Goal: Task Accomplishment & Management: Use online tool/utility

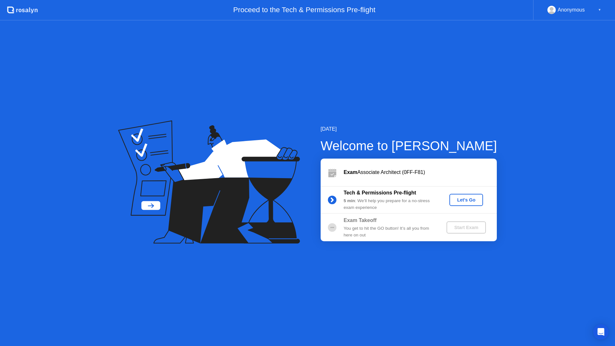
click at [433, 163] on div "Exam Associate Architect (0FF-F81)" at bounding box center [409, 173] width 176 height 28
click at [464, 199] on div "Let's Go" at bounding box center [466, 199] width 29 height 5
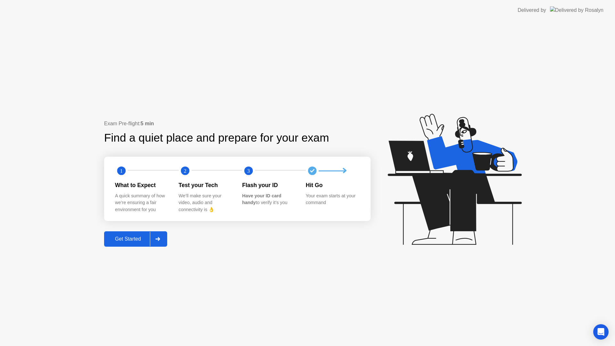
click at [111, 236] on div "Get Started" at bounding box center [128, 239] width 44 height 6
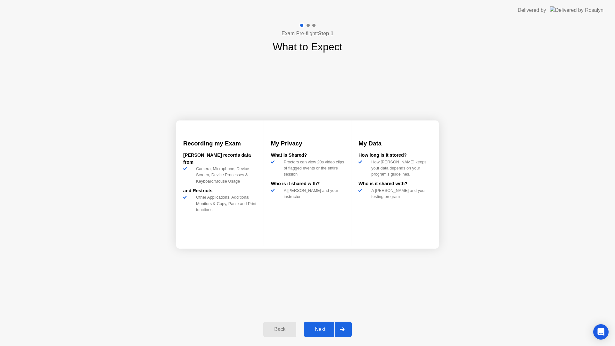
click at [325, 324] on button "Next" at bounding box center [328, 329] width 48 height 15
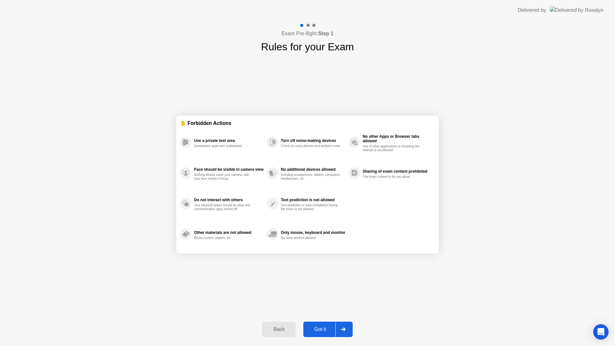
click at [325, 334] on button "Got it" at bounding box center [327, 329] width 49 height 15
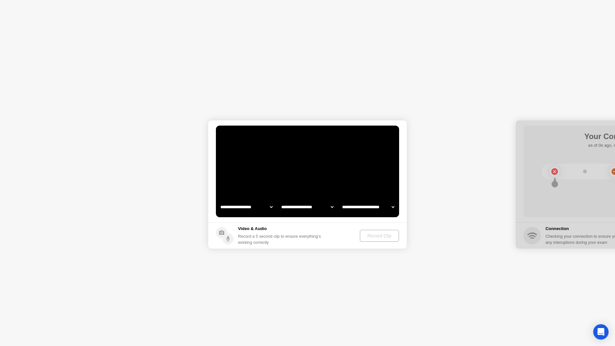
select select "**********"
select select "*******"
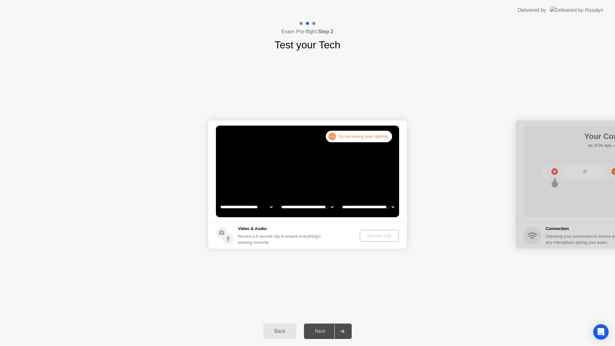
click at [337, 190] on video at bounding box center [307, 172] width 183 height 92
click at [390, 237] on div "Record Clip" at bounding box center [379, 235] width 34 height 5
click at [357, 239] on div "Record Clip" at bounding box center [378, 236] width 43 height 12
click at [359, 237] on div "Record Clip" at bounding box center [378, 236] width 43 height 12
click at [315, 341] on div "Back Next" at bounding box center [307, 331] width 615 height 29
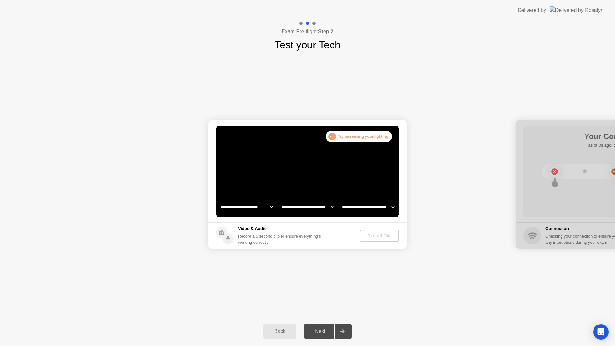
click at [315, 341] on div "Back Next" at bounding box center [307, 331] width 615 height 29
click at [317, 340] on div "Back Next" at bounding box center [307, 331] width 615 height 29
click at [254, 203] on select "**********" at bounding box center [246, 207] width 55 height 13
click at [301, 206] on select "**********" at bounding box center [307, 207] width 55 height 13
click at [373, 236] on div "Record Clip" at bounding box center [379, 235] width 34 height 5
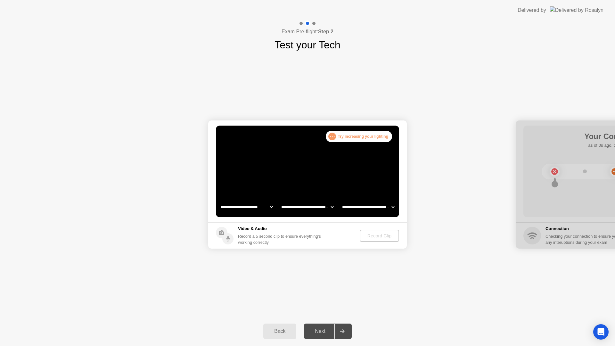
click at [373, 236] on div "Record Clip" at bounding box center [379, 235] width 34 height 5
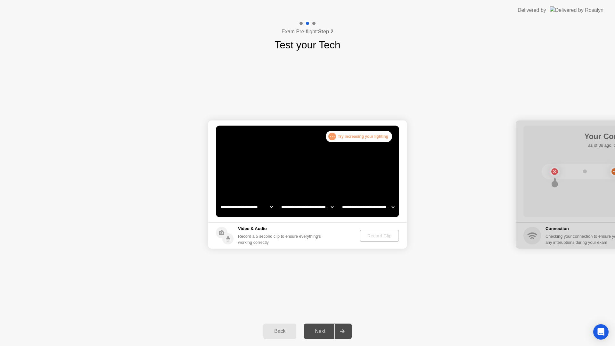
click at [373, 236] on div "Record Clip" at bounding box center [379, 235] width 34 height 5
click at [372, 236] on div "Record Clip" at bounding box center [379, 235] width 34 height 5
click at [363, 162] on video at bounding box center [307, 172] width 183 height 92
click at [377, 231] on button "Record Clip" at bounding box center [379, 236] width 39 height 12
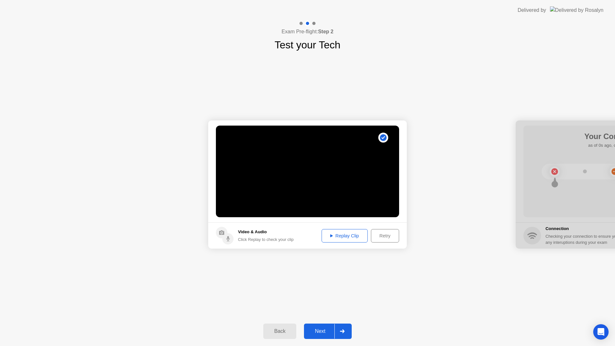
click at [356, 237] on div "Replay Clip" at bounding box center [345, 235] width 42 height 5
click at [325, 328] on div "Next" at bounding box center [320, 331] width 29 height 6
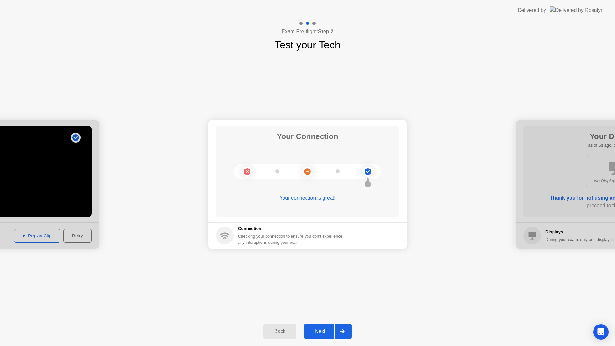
click at [321, 331] on div "Next" at bounding box center [320, 331] width 29 height 6
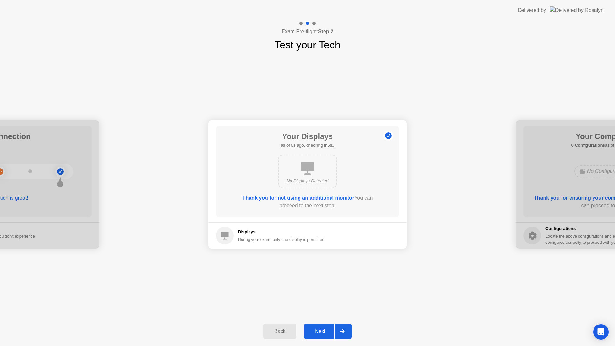
drag, startPoint x: 322, startPoint y: 173, endPoint x: 303, endPoint y: 174, distance: 18.6
click at [303, 174] on div "No Displays Detected" at bounding box center [307, 172] width 59 height 34
click at [326, 333] on div "Next" at bounding box center [320, 331] width 29 height 6
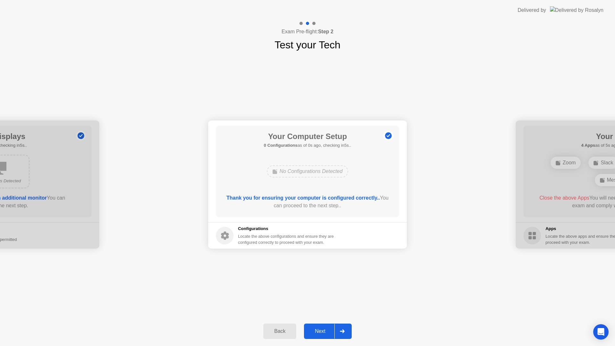
click at [327, 328] on div "Next" at bounding box center [320, 331] width 29 height 6
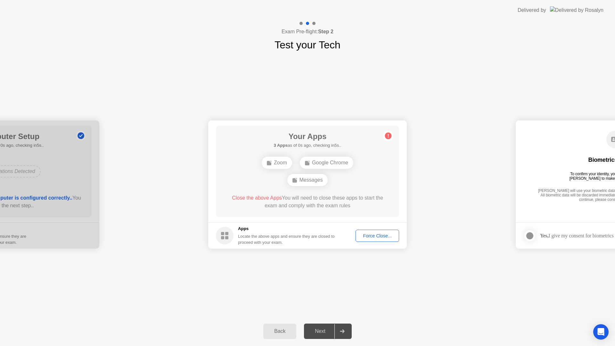
click at [356, 191] on div "Your Apps 3 Apps as of 0s ago, checking in5s.. Zoom Google Chrome Messages Clos…" at bounding box center [307, 172] width 183 height 92
click at [301, 168] on div "Messages" at bounding box center [307, 171] width 41 height 12
click at [301, 174] on div "Messages" at bounding box center [307, 171] width 41 height 12
click at [383, 233] on div "Force Close..." at bounding box center [377, 235] width 39 height 5
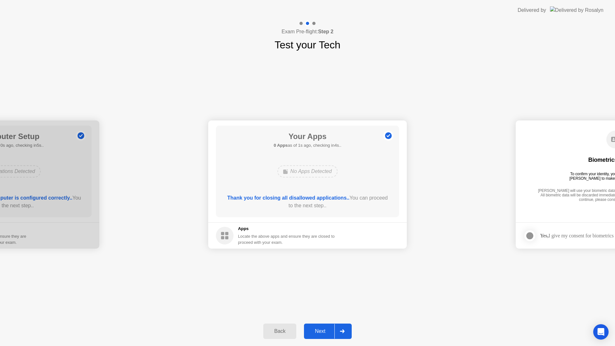
click at [324, 328] on div "Next" at bounding box center [320, 331] width 29 height 6
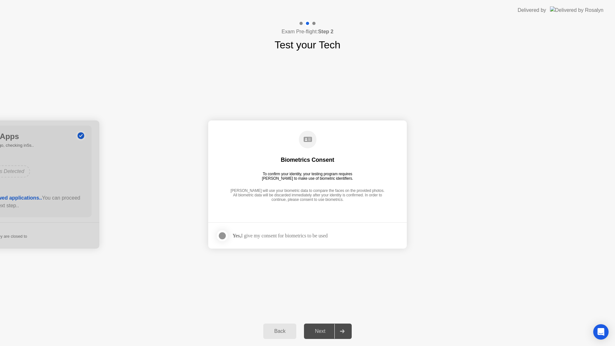
click at [328, 232] on div "Yes, I give my consent for biometrics to be used" at bounding box center [272, 235] width 112 height 13
click at [267, 235] on div "Yes, I give my consent for biometrics to be used" at bounding box center [280, 236] width 95 height 6
click at [226, 235] on div at bounding box center [222, 236] width 8 height 8
click at [326, 332] on div "Next" at bounding box center [320, 331] width 29 height 6
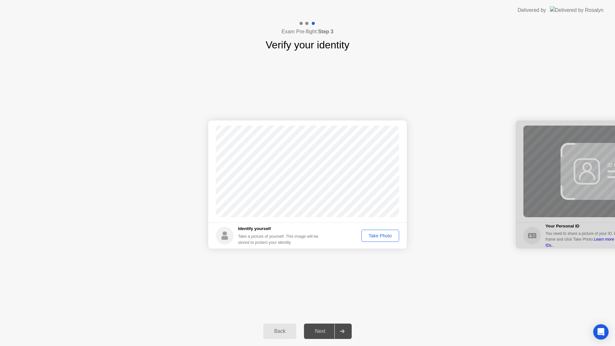
click at [371, 236] on div "Take Photo" at bounding box center [380, 235] width 33 height 5
click at [322, 331] on div "Next" at bounding box center [320, 331] width 29 height 6
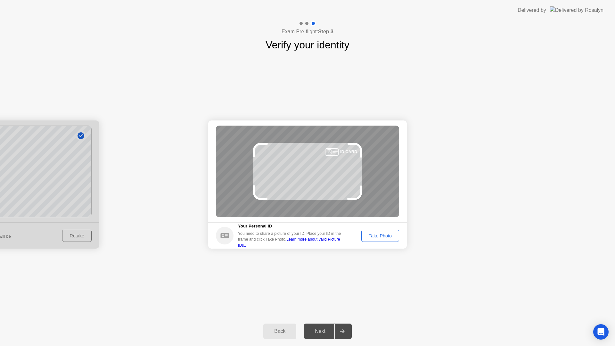
click at [373, 237] on div "Take Photo" at bounding box center [380, 235] width 33 height 5
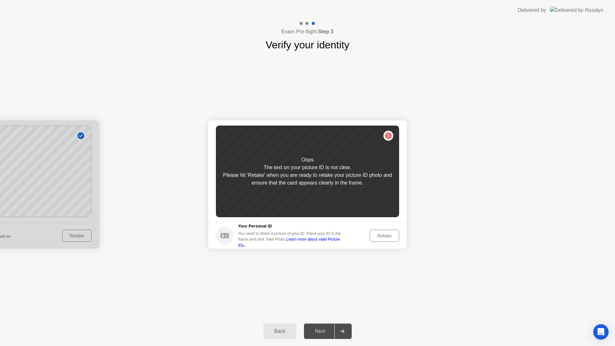
click at [373, 237] on div "Retake" at bounding box center [384, 235] width 25 height 5
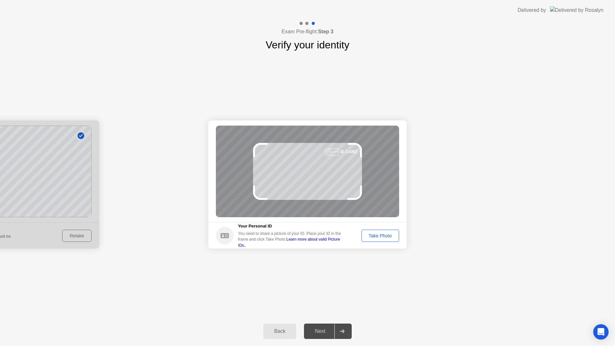
click at [373, 237] on div "Take Photo" at bounding box center [380, 235] width 33 height 5
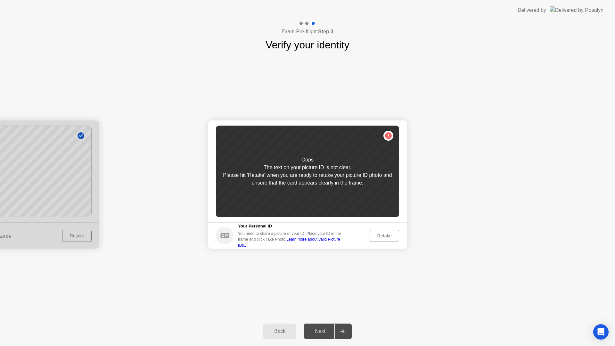
click at [373, 237] on div "Retake" at bounding box center [384, 235] width 25 height 5
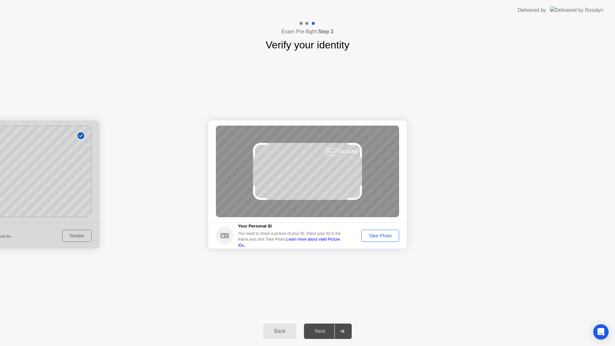
click at [373, 237] on div "Take Photo" at bounding box center [380, 235] width 33 height 5
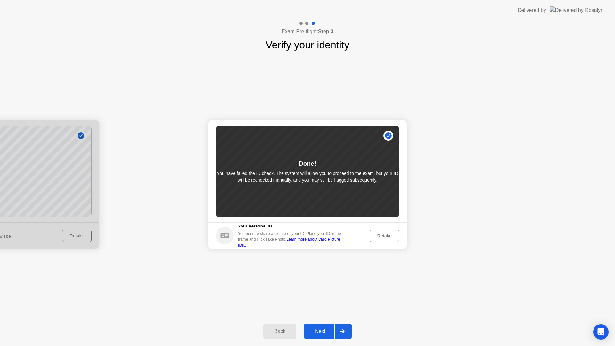
click at [318, 332] on div "Next" at bounding box center [320, 331] width 29 height 6
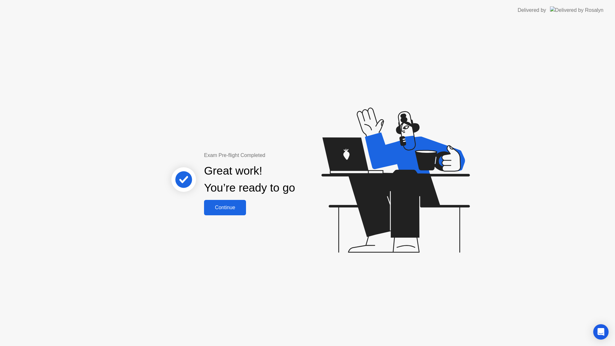
click at [239, 210] on div "Continue" at bounding box center [225, 208] width 38 height 6
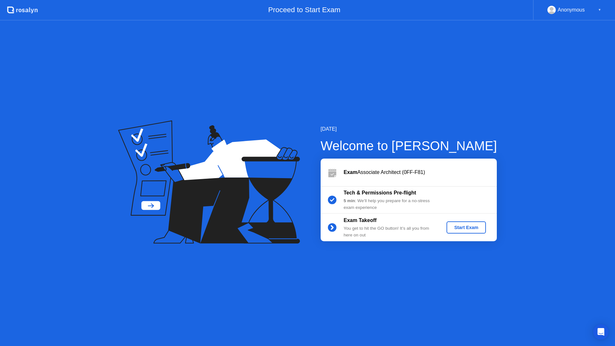
click at [471, 230] on div "Start Exam" at bounding box center [466, 227] width 34 height 5
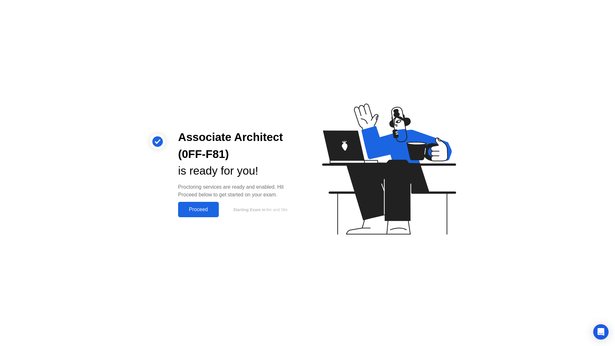
click at [205, 208] on div "Proceed" at bounding box center [198, 210] width 37 height 6
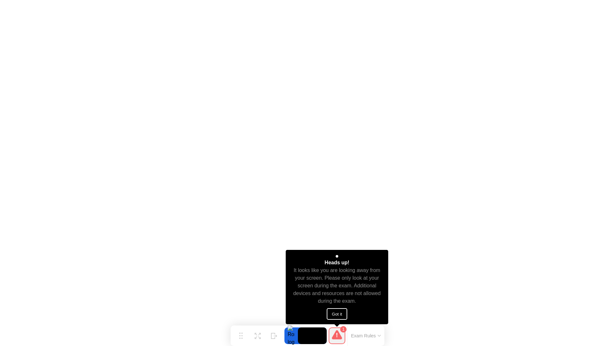
click at [335, 317] on button "Got it" at bounding box center [337, 314] width 21 height 12
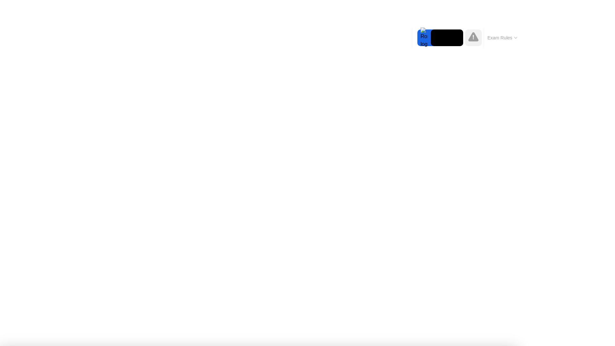
click at [494, 39] on button "Exam Rules" at bounding box center [503, 38] width 34 height 6
click at [499, 39] on button "Exam Rules" at bounding box center [503, 38] width 34 height 6
click at [426, 39] on div at bounding box center [423, 37] width 13 height 17
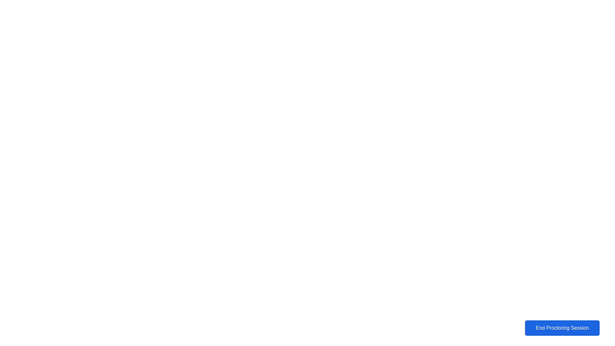
click at [536, 326] on div "End Proctoring Session" at bounding box center [562, 328] width 71 height 6
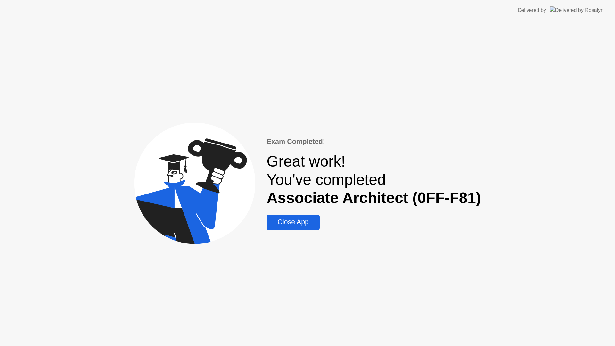
click at [311, 219] on div "Close App" at bounding box center [293, 222] width 49 height 8
